Goal: Use online tool/utility: Utilize a website feature to perform a specific function

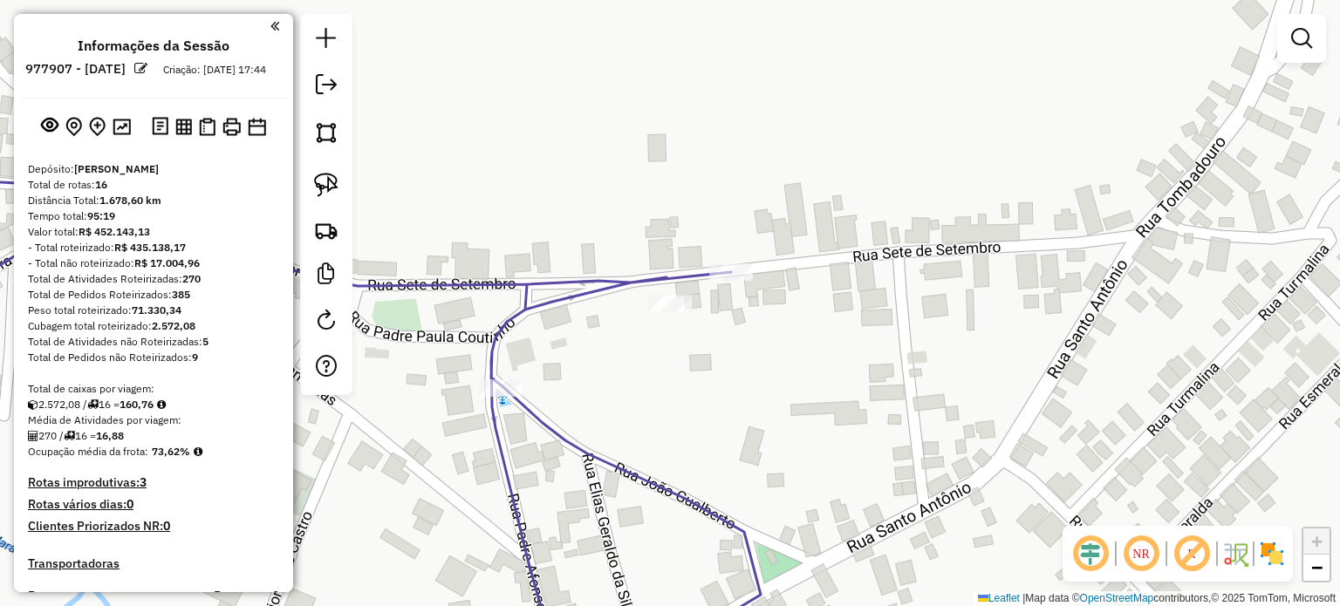
scroll to position [1410, 0]
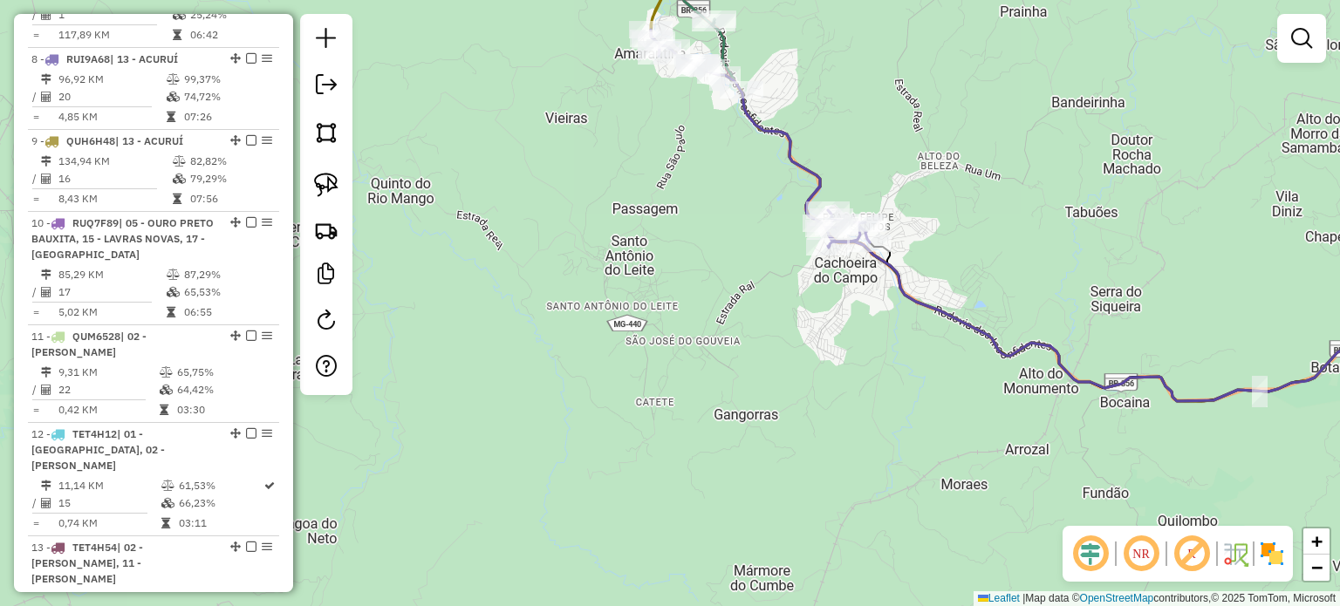
drag, startPoint x: 614, startPoint y: 241, endPoint x: 640, endPoint y: 244, distance: 26.4
click at [640, 244] on div "Janela de atendimento Grade de atendimento Capacidade Transportadoras Veículos …" at bounding box center [670, 303] width 1340 height 606
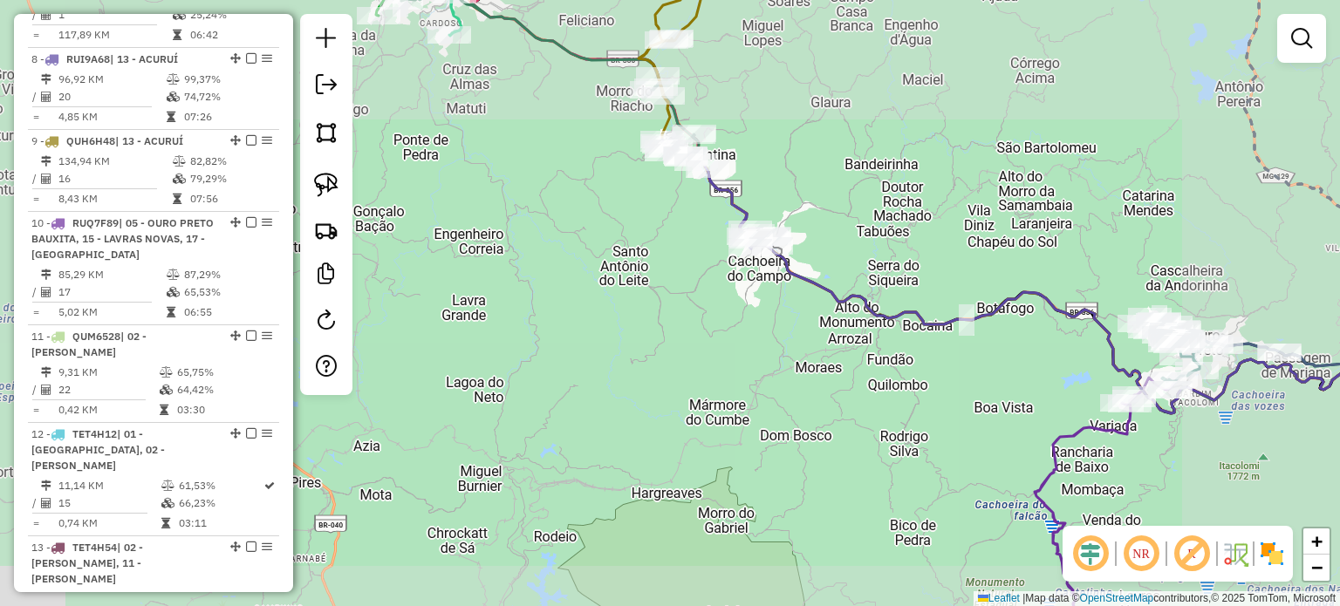
drag, startPoint x: 712, startPoint y: 271, endPoint x: 704, endPoint y: 338, distance: 66.8
click at [694, 325] on div "Janela de atendimento Grade de atendimento Capacidade Transportadoras Veículos …" at bounding box center [670, 303] width 1340 height 606
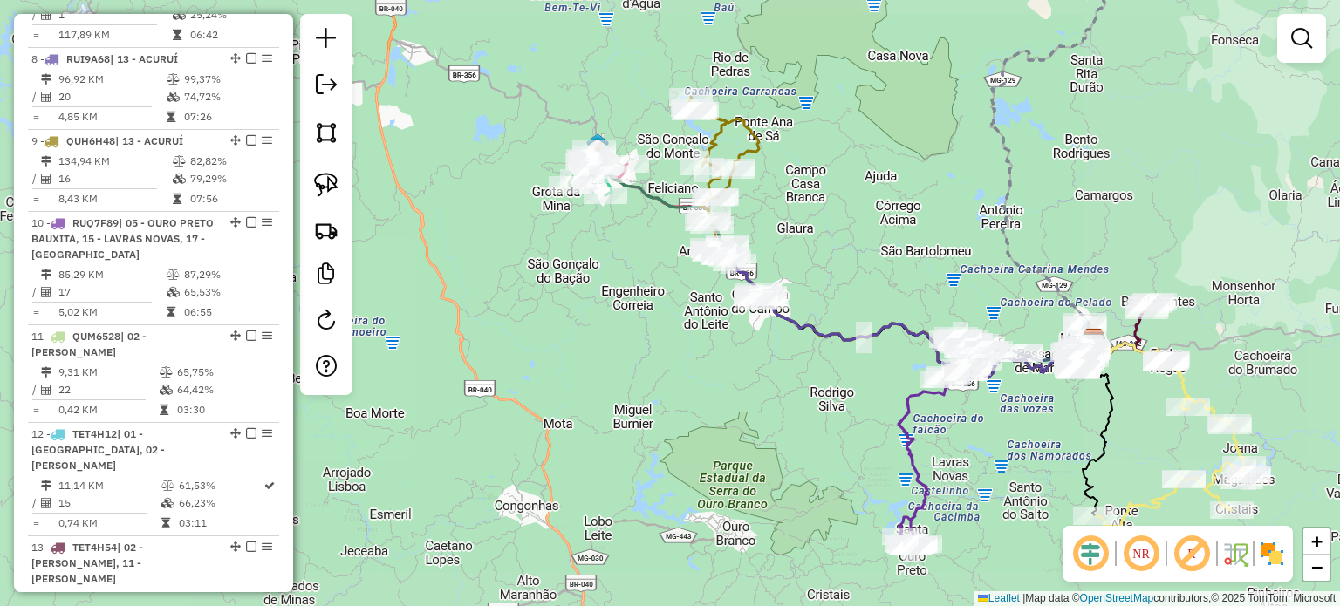
click at [624, 395] on div "Janela de atendimento Grade de atendimento Capacidade Transportadoras Veículos …" at bounding box center [670, 303] width 1340 height 606
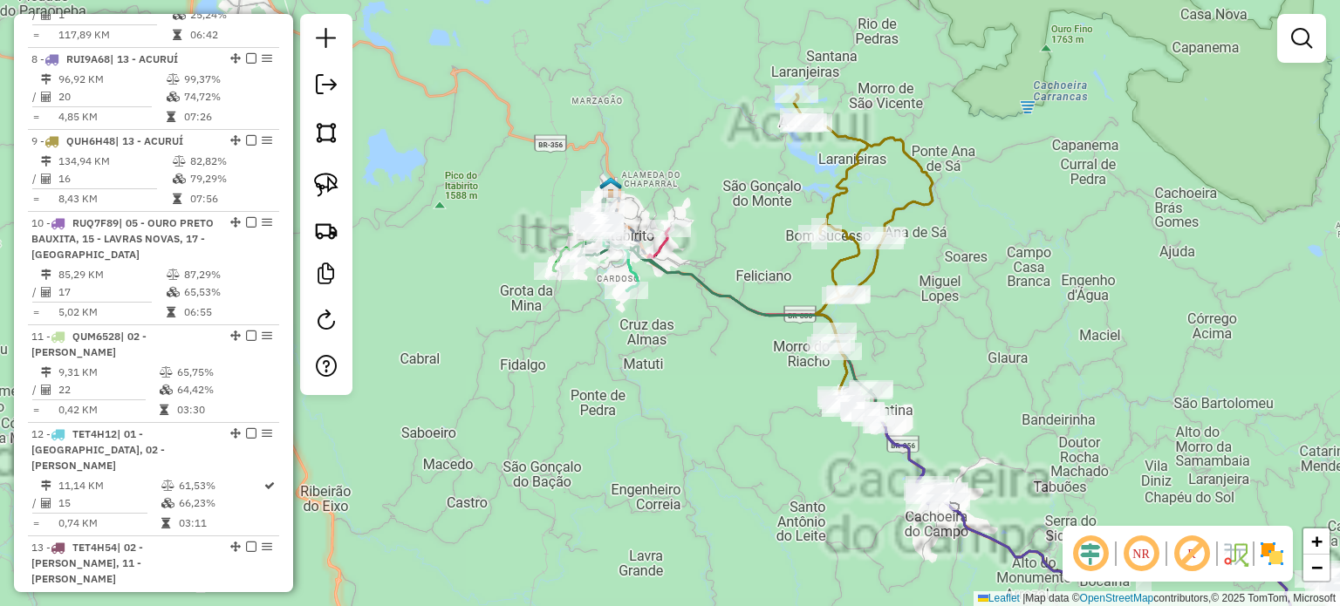
drag, startPoint x: 571, startPoint y: 352, endPoint x: 538, endPoint y: 377, distance: 41.0
click at [537, 392] on div "Janela de atendimento Grade de atendimento Capacidade Transportadoras Veículos …" at bounding box center [670, 303] width 1340 height 606
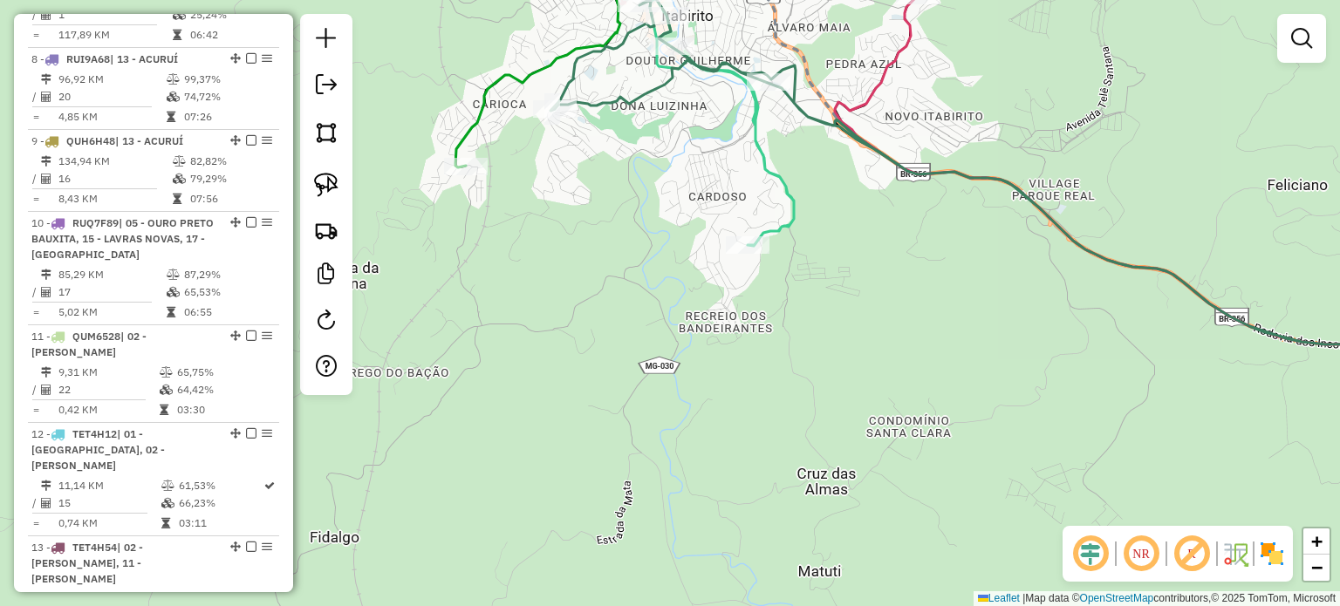
drag, startPoint x: 625, startPoint y: 282, endPoint x: 578, endPoint y: 345, distance: 78.0
click at [578, 345] on div "Janela de atendimento Grade de atendimento Capacidade Transportadoras Veículos …" at bounding box center [670, 303] width 1340 height 606
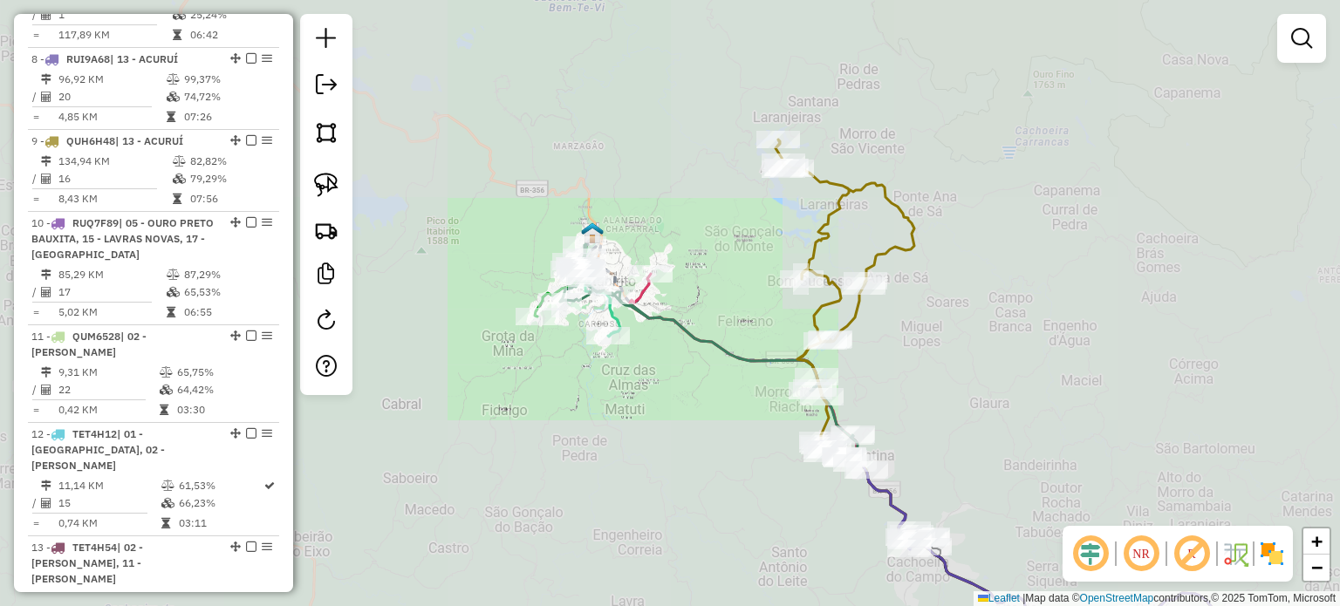
drag, startPoint x: 720, startPoint y: 355, endPoint x: 645, endPoint y: 366, distance: 75.8
click at [653, 366] on icon at bounding box center [706, 341] width 293 height 194
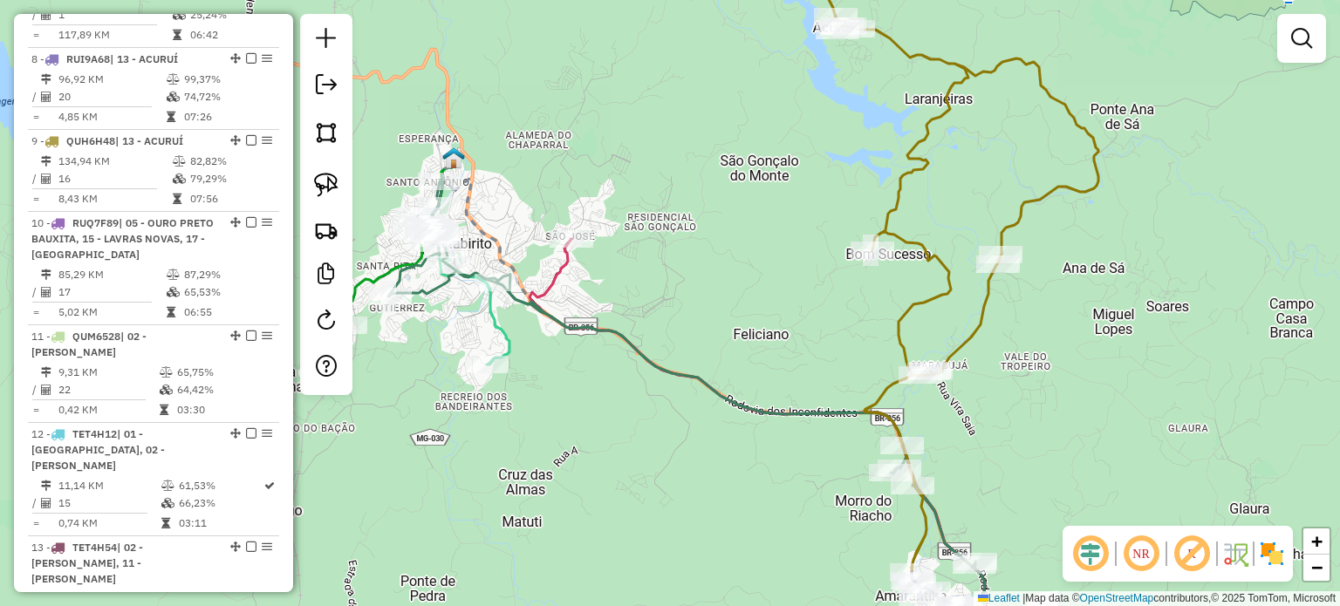
drag, startPoint x: 582, startPoint y: 375, endPoint x: 646, endPoint y: 375, distance: 63.7
click at [645, 375] on div "Janela de atendimento Grade de atendimento Capacidade Transportadoras Veículos …" at bounding box center [670, 303] width 1340 height 606
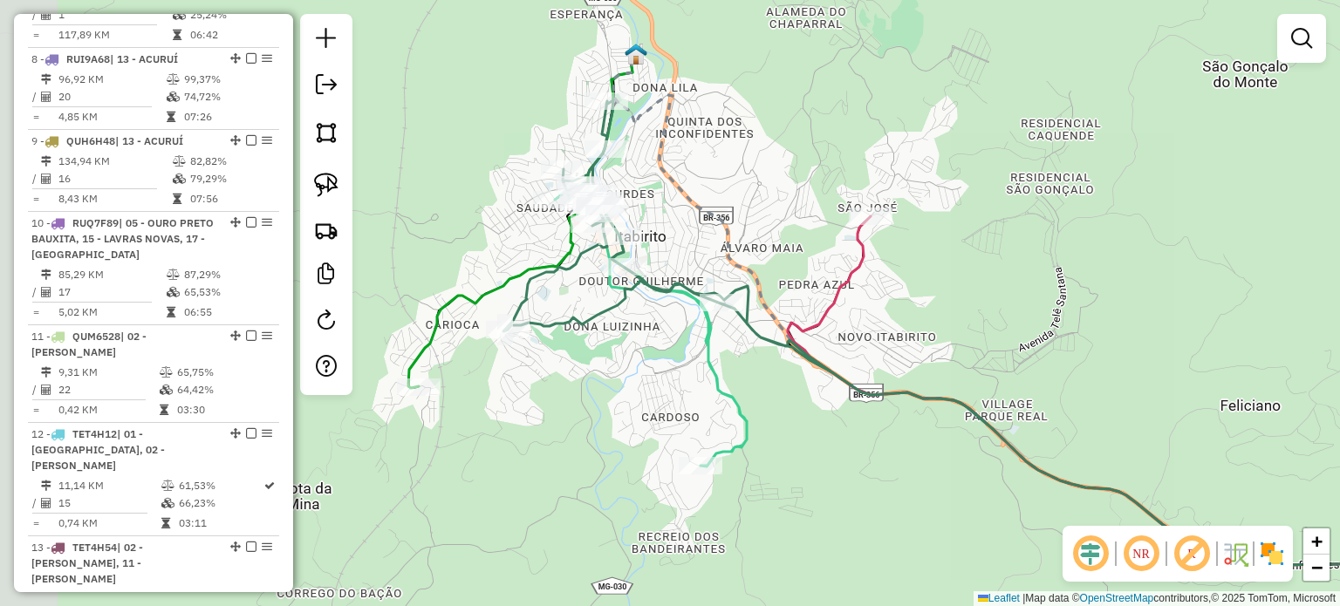
drag, startPoint x: 562, startPoint y: 428, endPoint x: 614, endPoint y: 418, distance: 53.4
click at [613, 418] on div "Janela de atendimento Grade de atendimento Capacidade Transportadoras Veículos …" at bounding box center [670, 303] width 1340 height 606
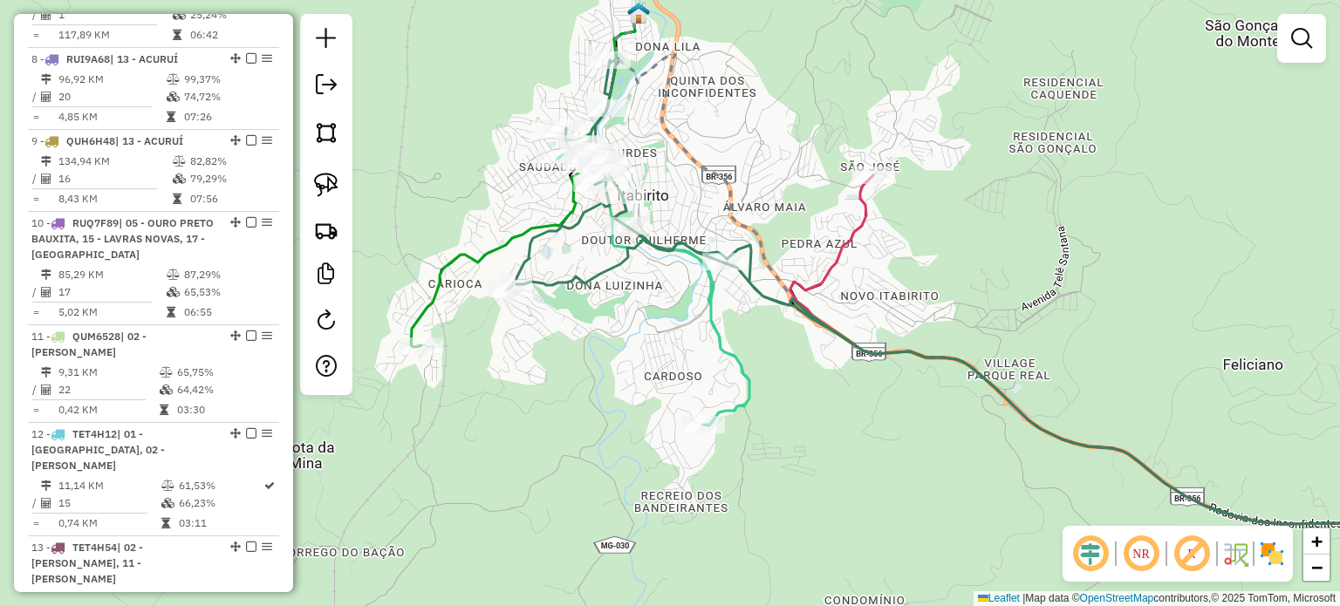
click at [535, 258] on icon at bounding box center [990, 291] width 968 height 465
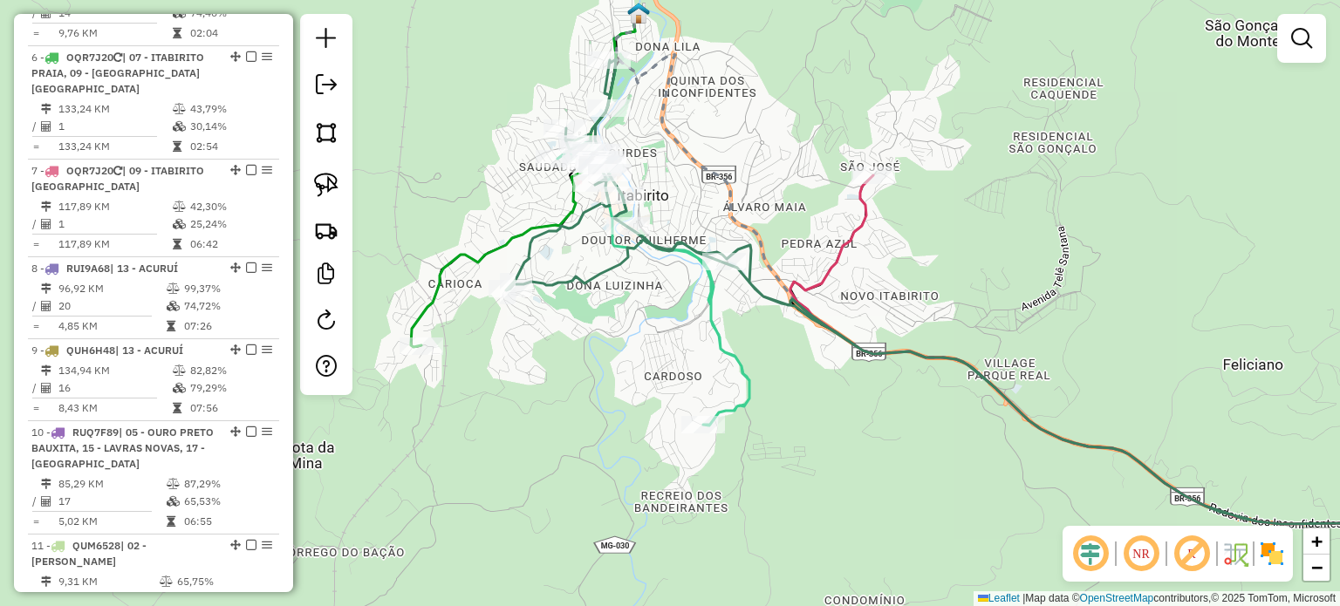
select select "*********"
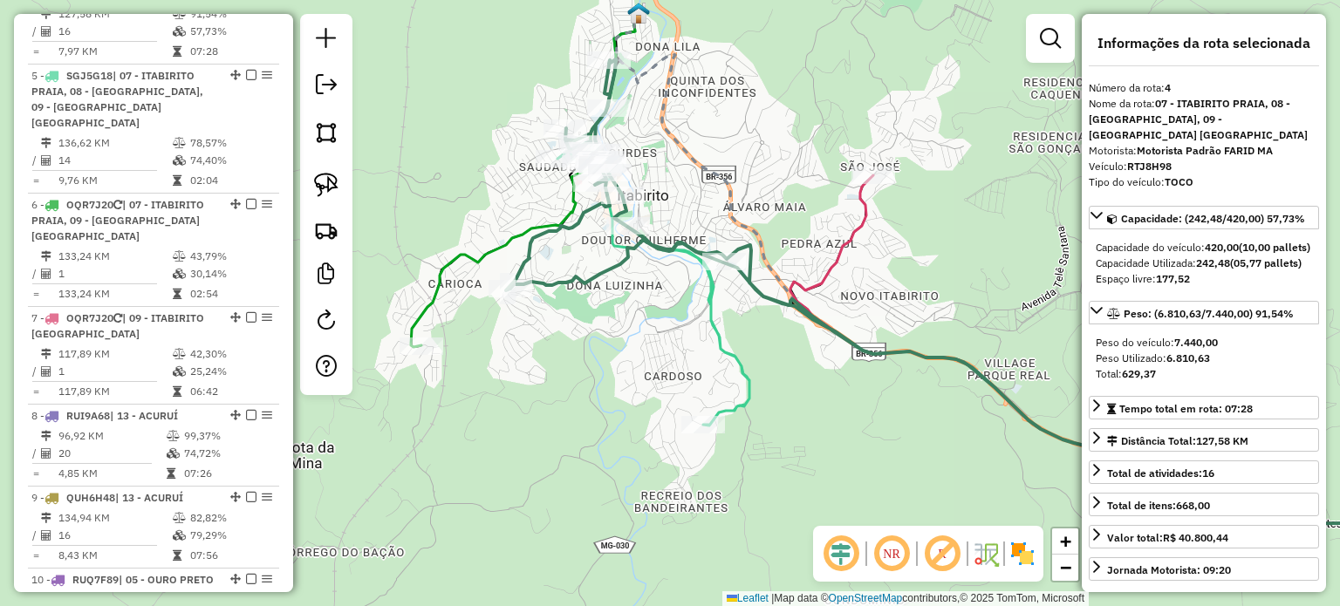
scroll to position [989, 0]
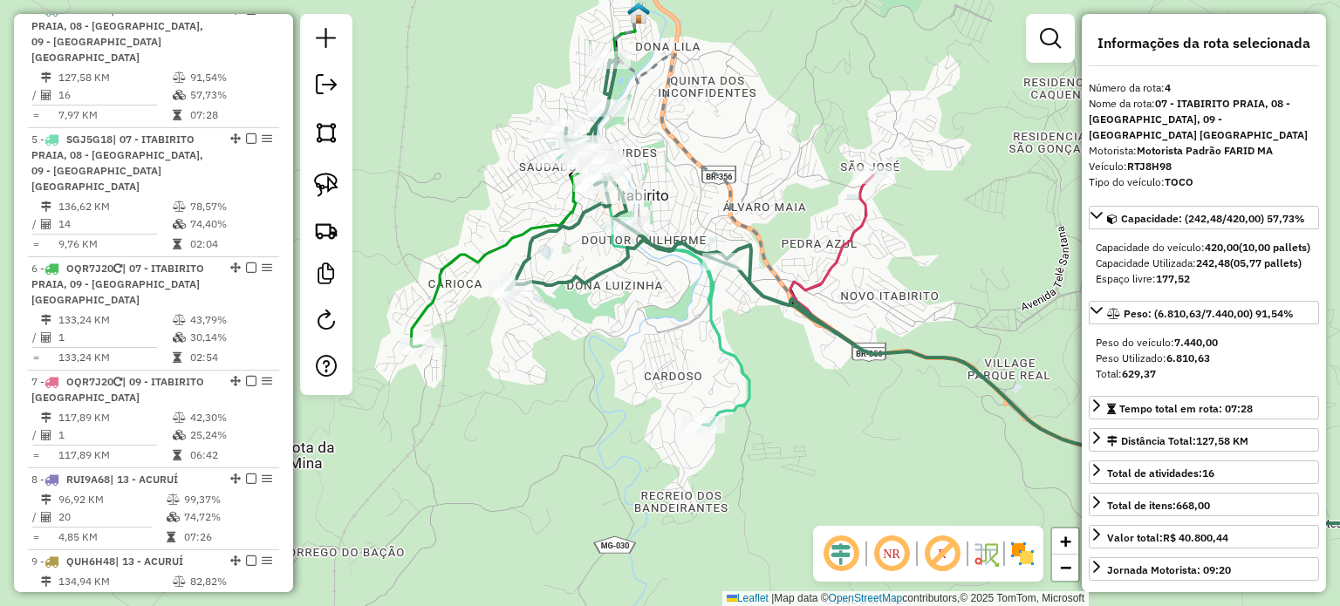
click at [497, 244] on icon at bounding box center [525, 180] width 229 height 334
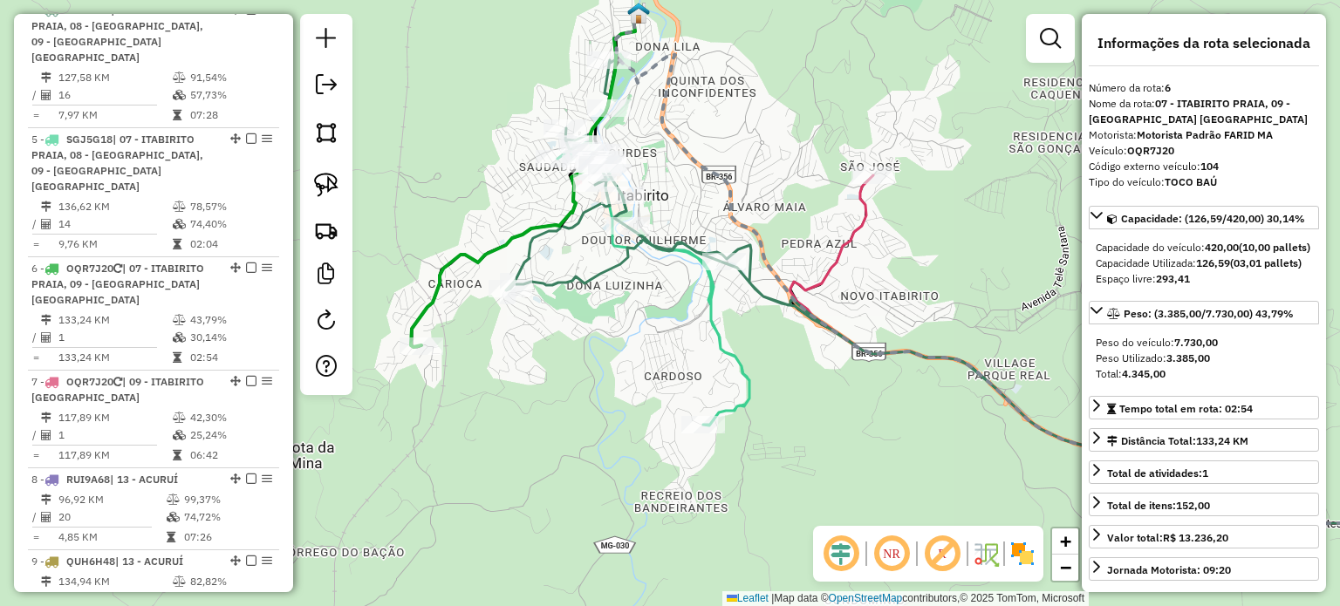
scroll to position [1216, 0]
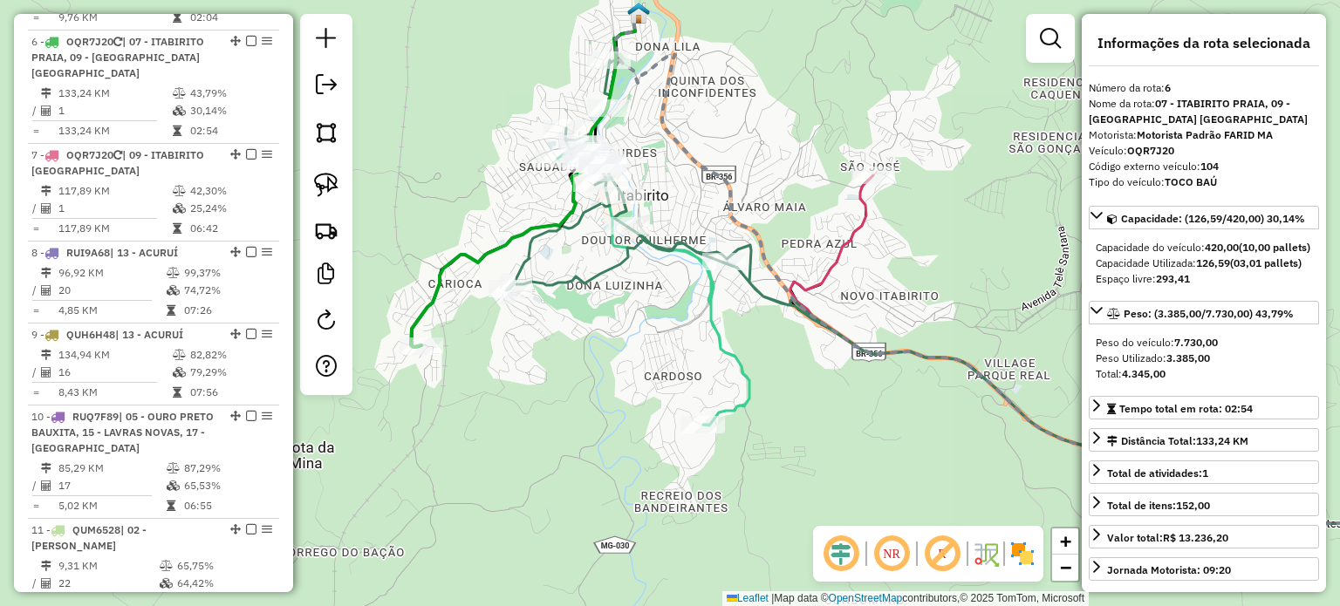
click at [571, 287] on icon at bounding box center [990, 291] width 968 height 465
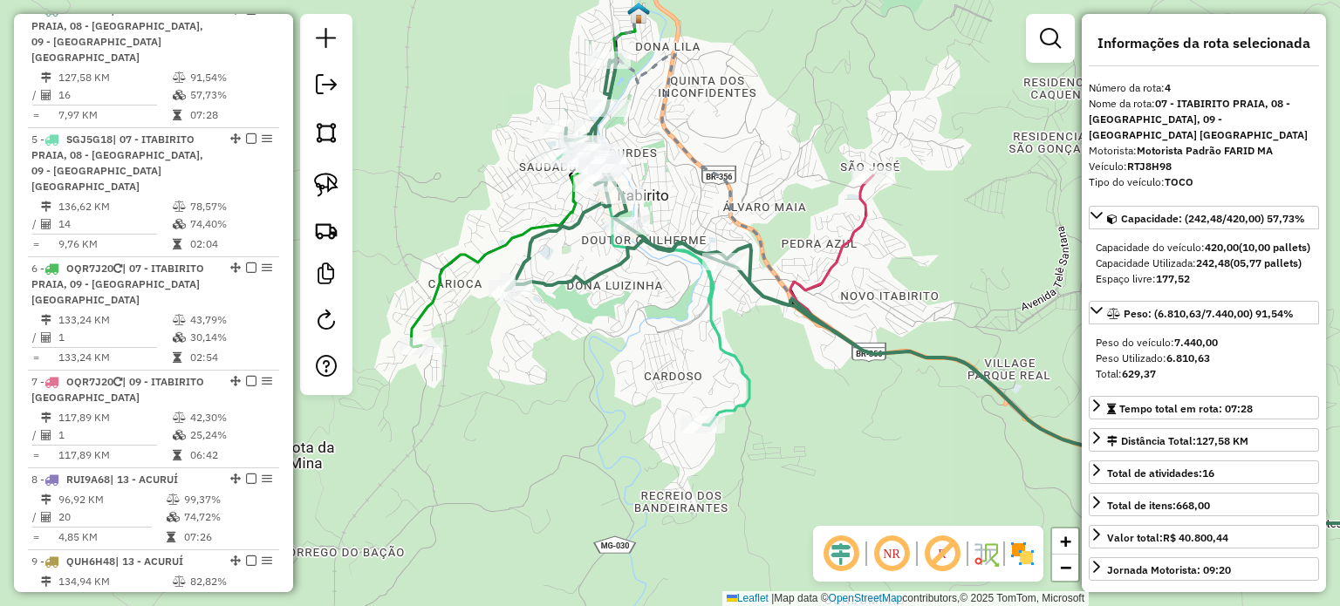
click at [847, 250] on icon at bounding box center [1131, 349] width 683 height 349
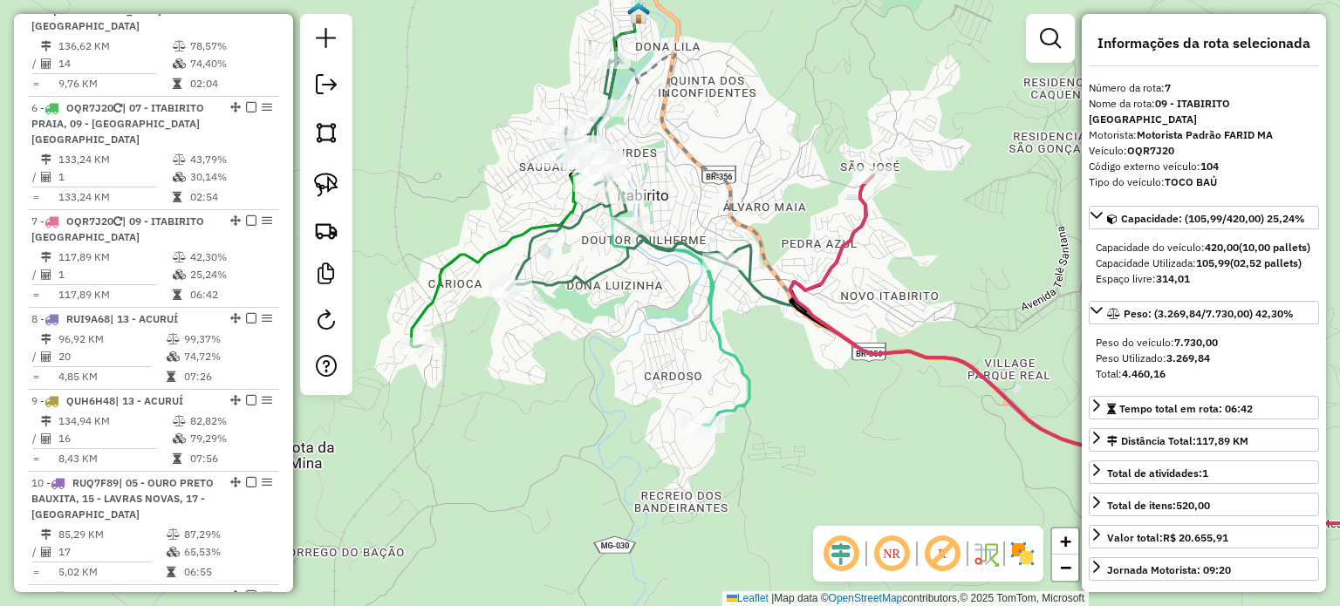
scroll to position [1314, 0]
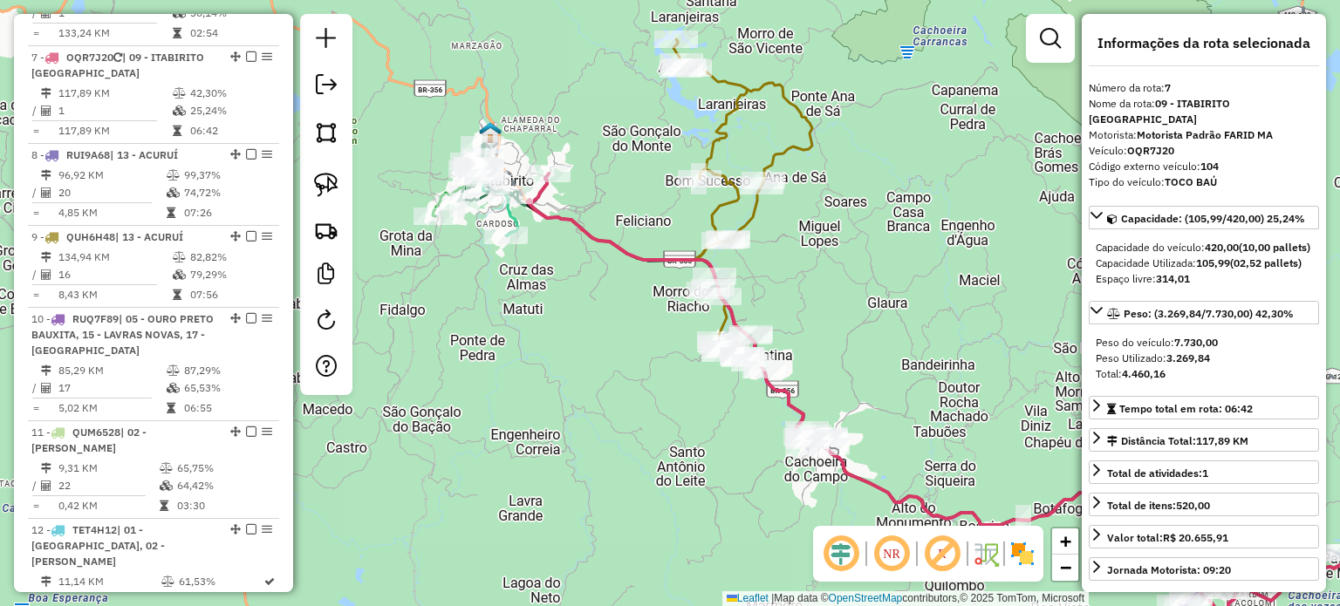
drag, startPoint x: 526, startPoint y: 280, endPoint x: 496, endPoint y: 276, distance: 30.8
click at [496, 277] on div "Janela de atendimento Grade de atendimento Capacidade Transportadoras Veículos …" at bounding box center [670, 303] width 1340 height 606
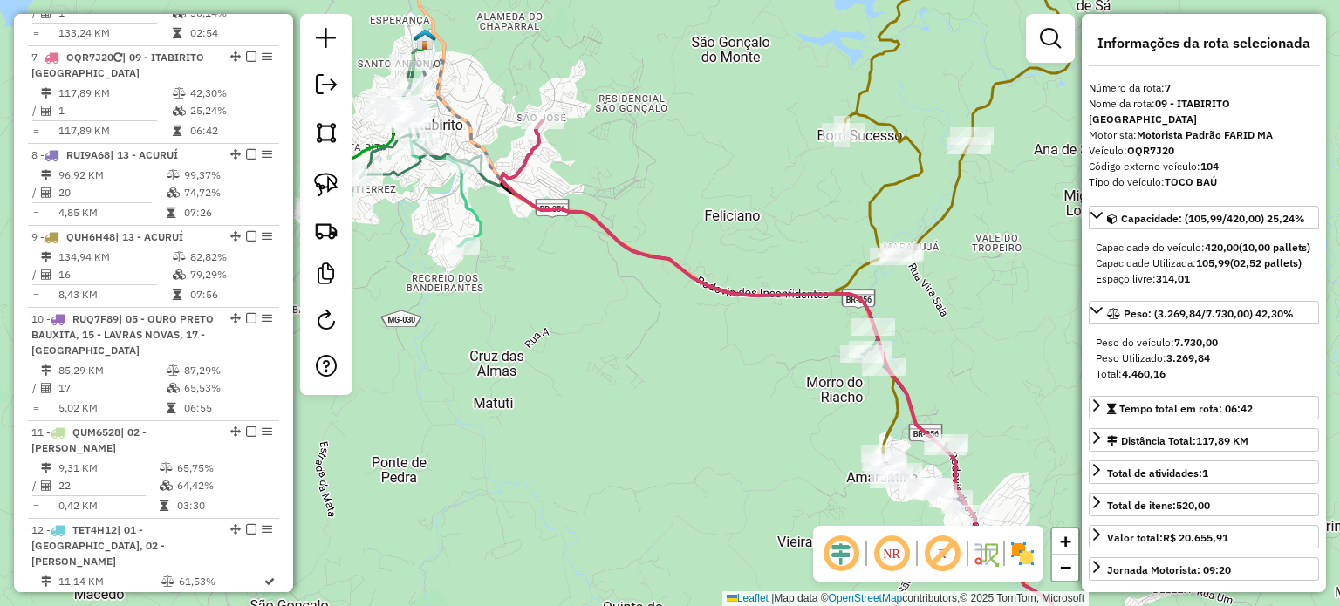
drag, startPoint x: 579, startPoint y: 324, endPoint x: 637, endPoint y: 385, distance: 83.9
click at [637, 385] on div "Janela de atendimento Grade de atendimento Capacidade Transportadoras Veículos …" at bounding box center [670, 303] width 1340 height 606
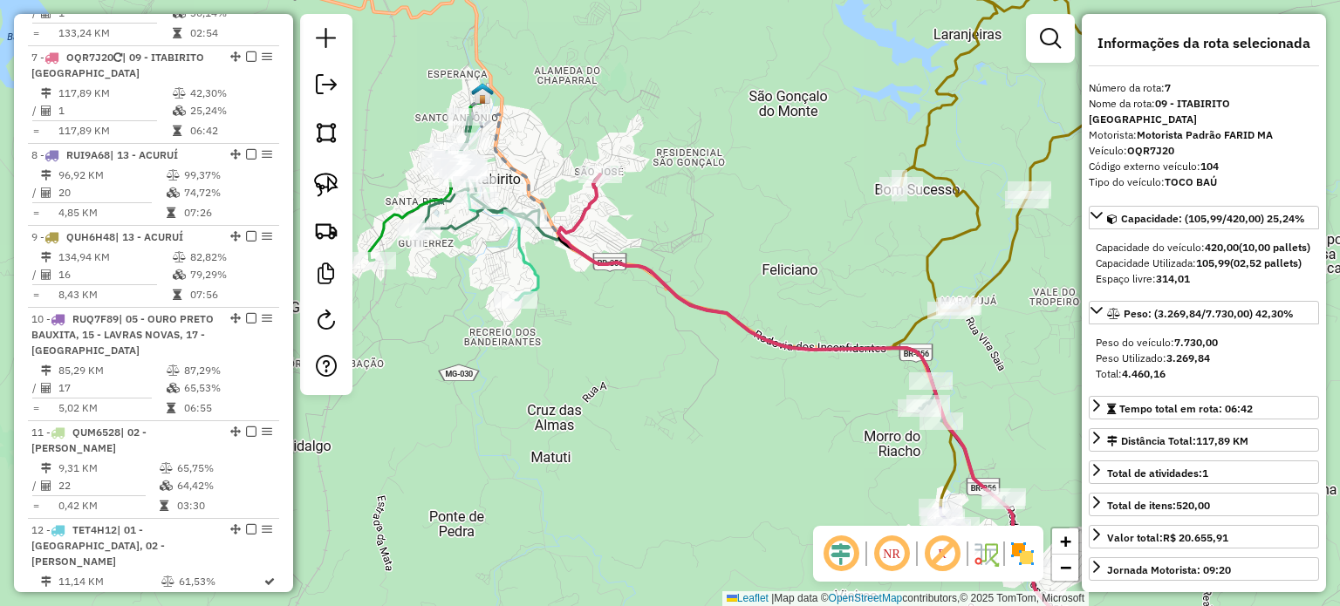
drag, startPoint x: 711, startPoint y: 455, endPoint x: 794, endPoint y: 420, distance: 89.9
click at [771, 436] on div "Janela de atendimento Grade de atendimento Capacidade Transportadoras Veículos …" at bounding box center [670, 303] width 1340 height 606
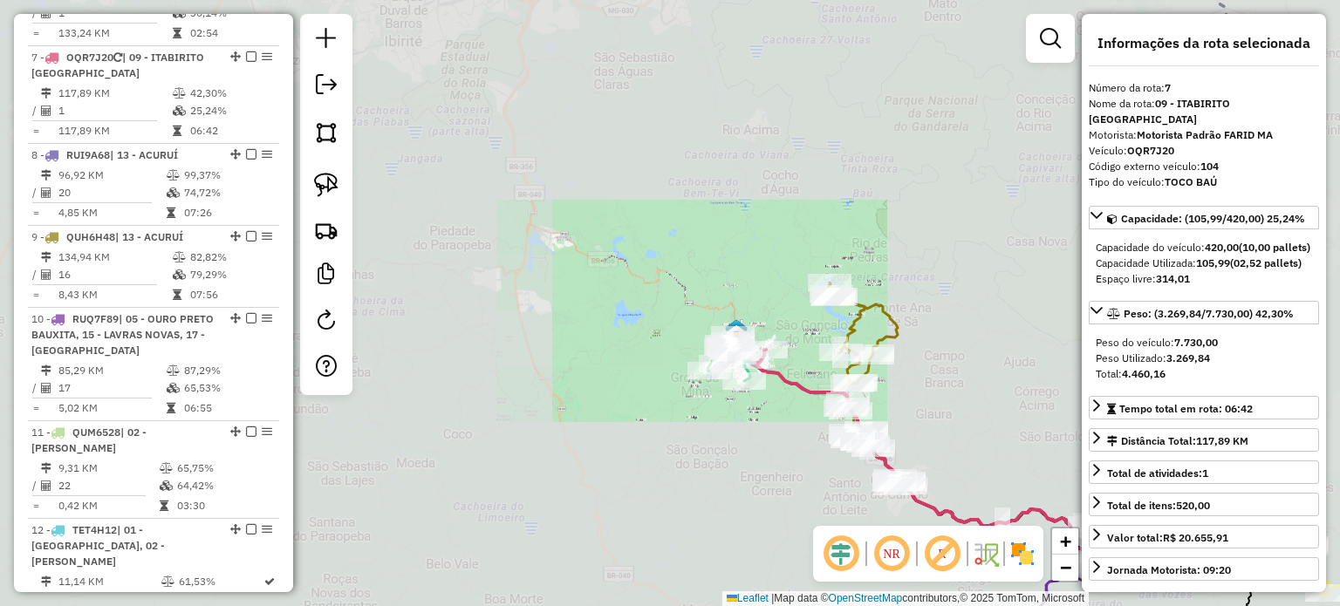
click at [664, 395] on div "Janela de atendimento Grade de atendimento Capacidade Transportadoras Veículos …" at bounding box center [670, 303] width 1340 height 606
